Goal: Information Seeking & Learning: Learn about a topic

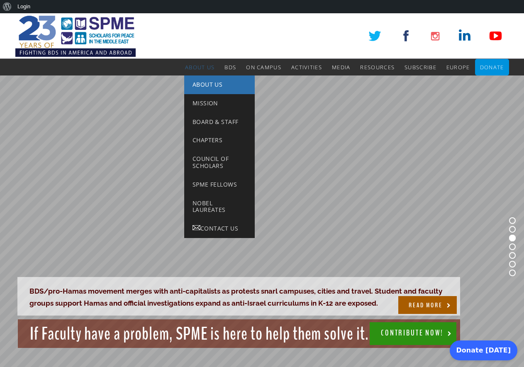
click at [203, 86] on span "About Us" at bounding box center [207, 84] width 30 height 8
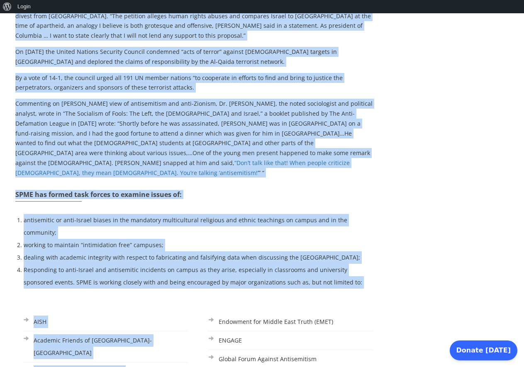
scroll to position [452, 0]
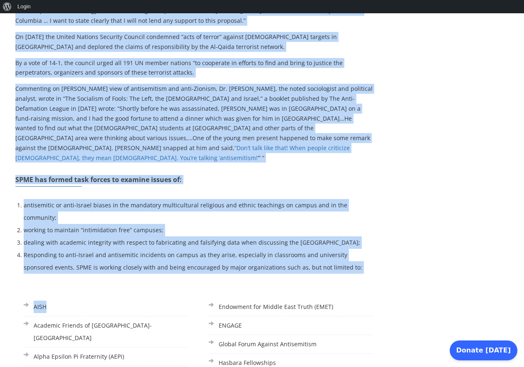
drag, startPoint x: 15, startPoint y: 192, endPoint x: 151, endPoint y: 279, distance: 161.0
copy div "Scholars for Peace in the Middle East (SPME) is nonpartisan 501(c)(3), grass-ro…"
click at [187, 189] on div "Scholars for Peace in the Middle East (SPME) is nonpartisan 501(c)(3), grass-ro…" at bounding box center [194, 226] width 358 height 982
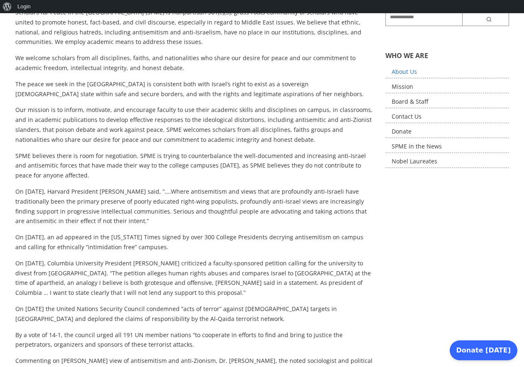
scroll to position [0, 0]
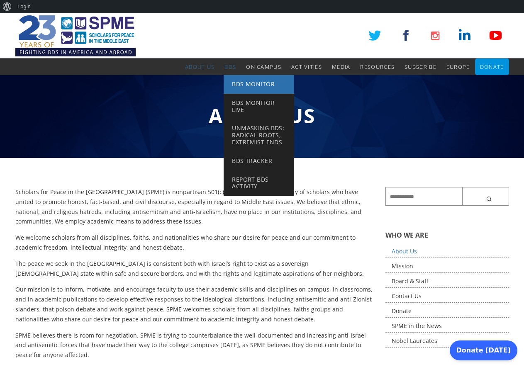
click at [240, 85] on span "BDS Monitor" at bounding box center [253, 84] width 43 height 8
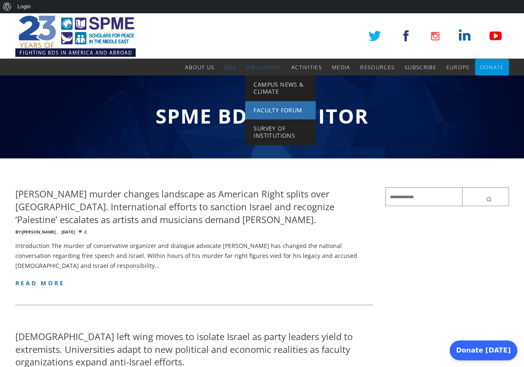
click at [273, 107] on span "Faculty Forum" at bounding box center [277, 110] width 49 height 8
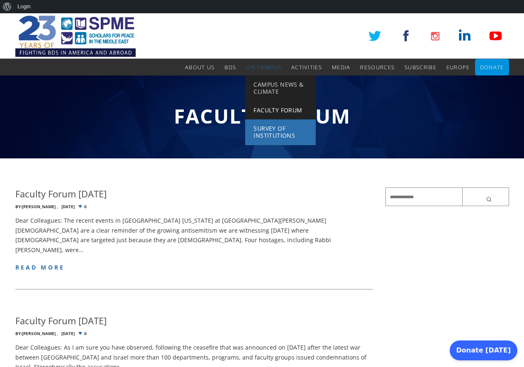
click at [280, 134] on span "Survey of Institutions" at bounding box center [273, 131] width 41 height 15
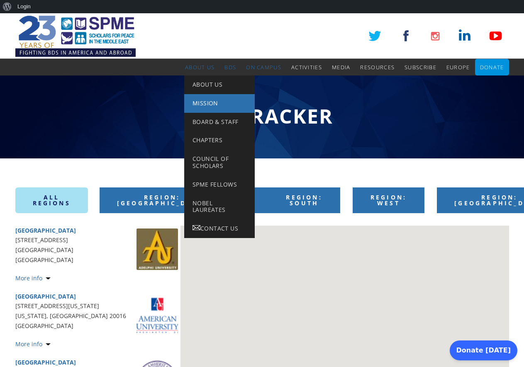
click at [205, 99] on link "Mission" at bounding box center [219, 103] width 71 height 19
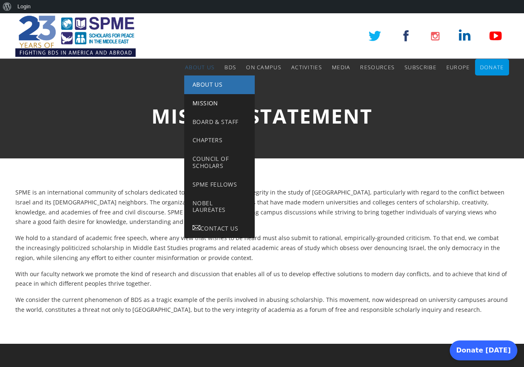
click at [204, 82] on span "About Us" at bounding box center [207, 84] width 30 height 8
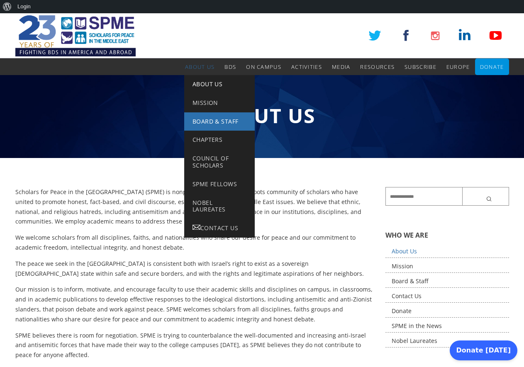
click at [208, 119] on span "Board & Staff" at bounding box center [215, 121] width 46 height 8
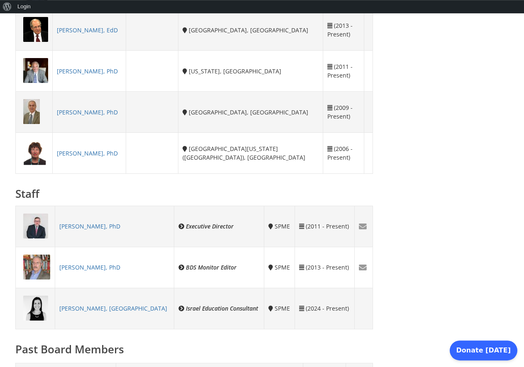
scroll to position [565, 0]
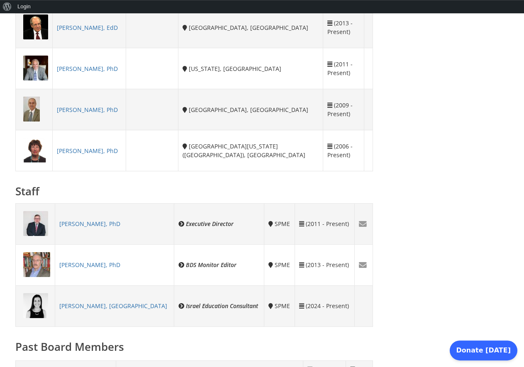
click at [118, 223] on link "Asaf Romirowsky, PhD" at bounding box center [89, 224] width 61 height 8
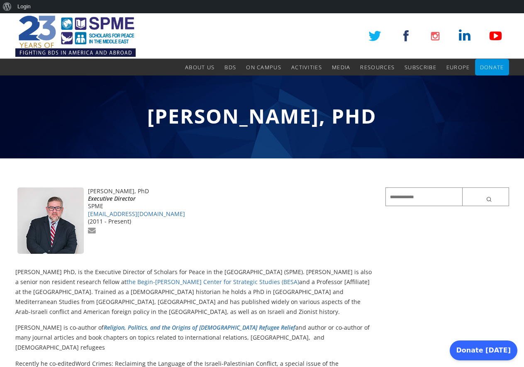
click at [89, 192] on div "[PERSON_NAME], PhD" at bounding box center [194, 190] width 358 height 7
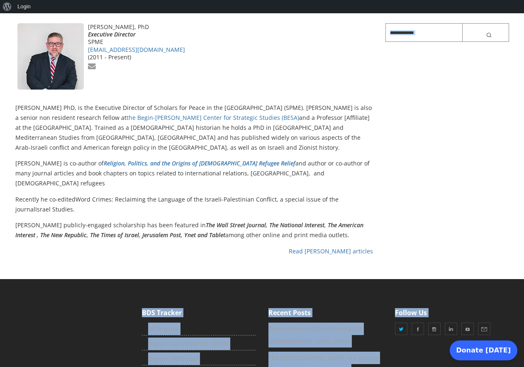
scroll to position [172, 0]
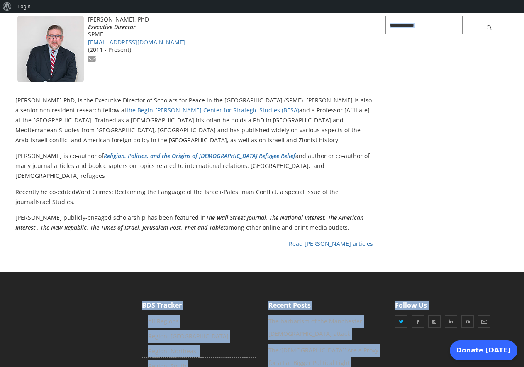
drag, startPoint x: 16, startPoint y: 272, endPoint x: 336, endPoint y: 218, distance: 324.7
click at [336, 218] on div "Asaf Romirowsky, PhD Executive Director SPME aromirowsky@spme.org (2011 - Prese…" at bounding box center [194, 132] width 358 height 233
click at [324, 221] on p "Romirowsky’s publicly-engaged scholarship has been featured in The Wall Street …" at bounding box center [194, 223] width 358 height 20
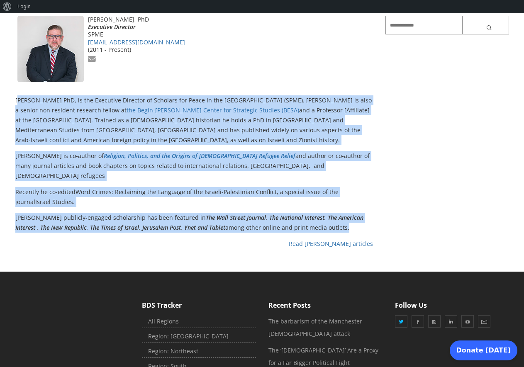
drag, startPoint x: 324, startPoint y: 219, endPoint x: 20, endPoint y: 104, distance: 324.9
click at [20, 104] on div "Asaf Romirowsky, PhD Executive Director SPME aromirowsky@spme.org (2011 - Prese…" at bounding box center [194, 132] width 358 height 233
copy div "saf Romirowsky PhD, is the Executive Director of Scholars for Peace in the Midd…"
click at [319, 240] on link "Read Asaf Romirowsky’s articles" at bounding box center [331, 244] width 84 height 8
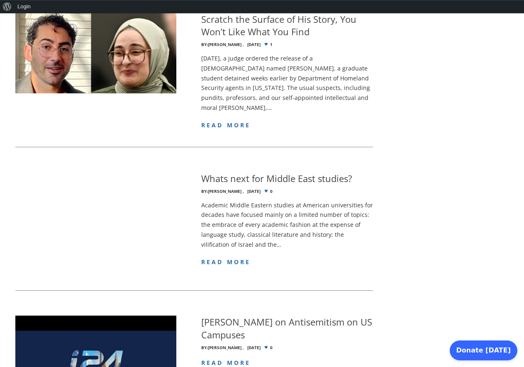
scroll to position [492, 0]
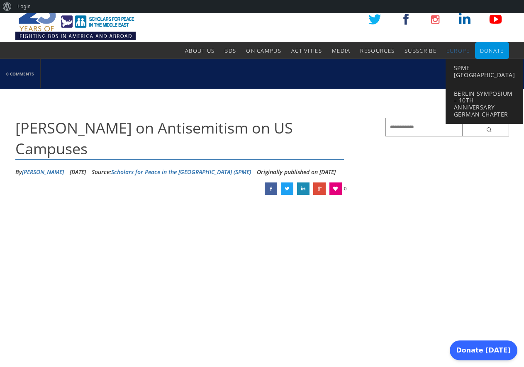
scroll to position [9, 0]
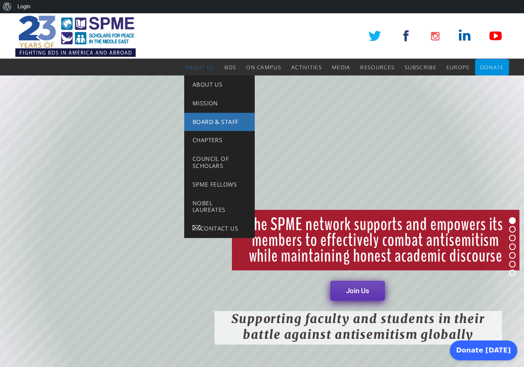
click at [207, 122] on span "Board & Staff" at bounding box center [215, 122] width 46 height 8
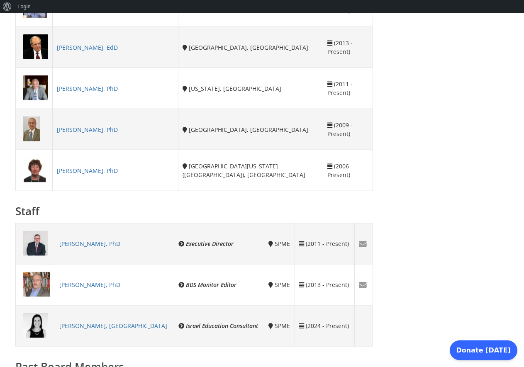
scroll to position [547, 0]
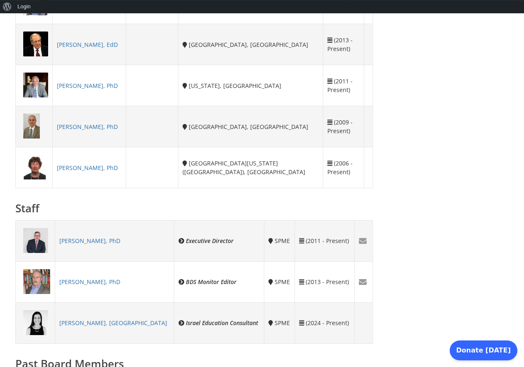
click at [112, 240] on link "[PERSON_NAME], PhD" at bounding box center [89, 241] width 61 height 8
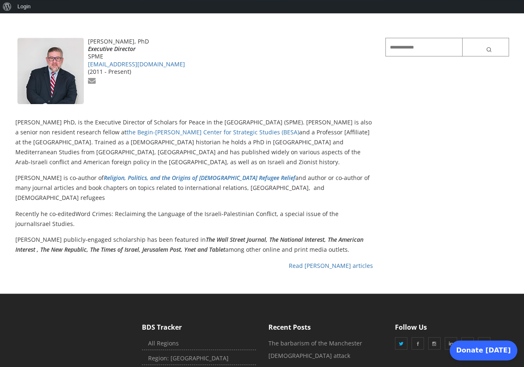
scroll to position [264, 0]
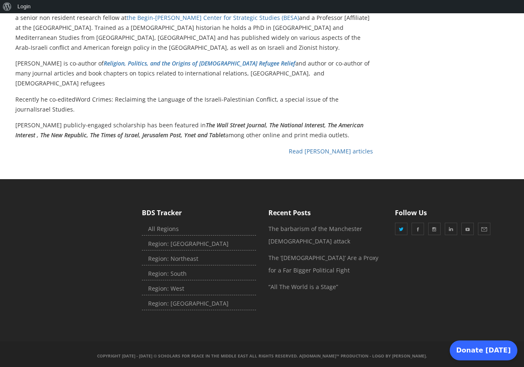
click at [331, 147] on link "Read [PERSON_NAME] articles" at bounding box center [331, 151] width 84 height 8
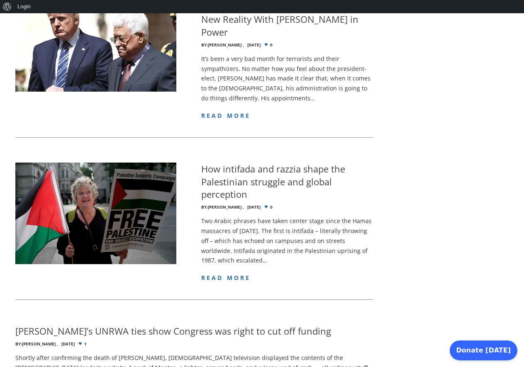
scroll to position [1478, 0]
